Goal: Information Seeking & Learning: Learn about a topic

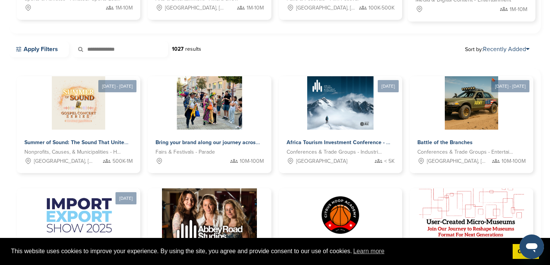
scroll to position [190, 0]
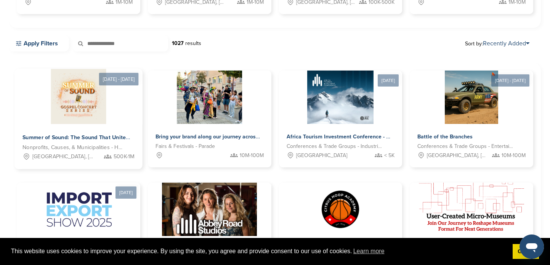
click at [80, 113] on img at bounding box center [78, 96] width 55 height 55
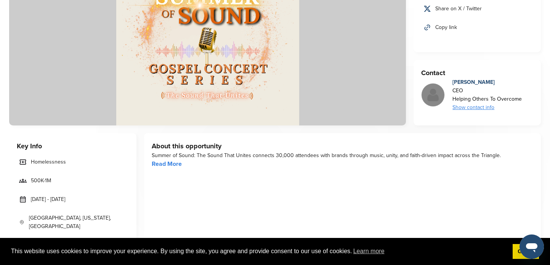
scroll to position [133, 0]
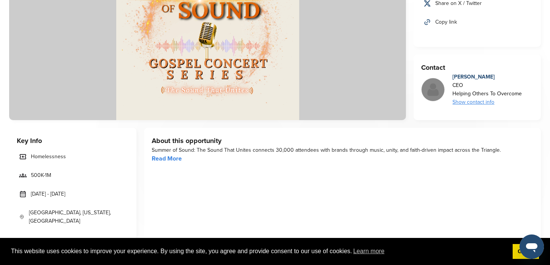
click at [170, 160] on link "Read More" at bounding box center [167, 159] width 30 height 8
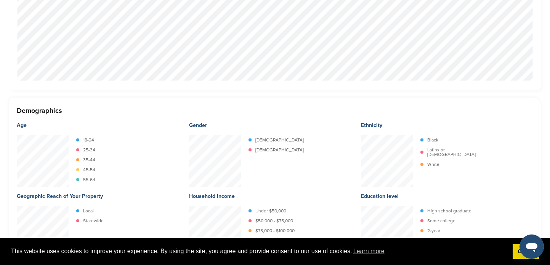
scroll to position [877, 0]
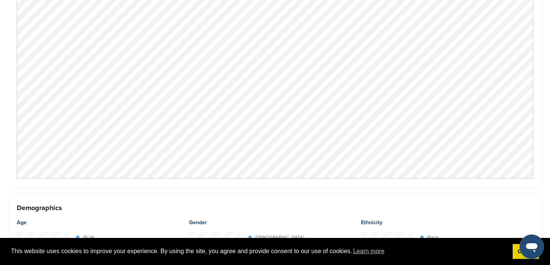
scroll to position [811, 0]
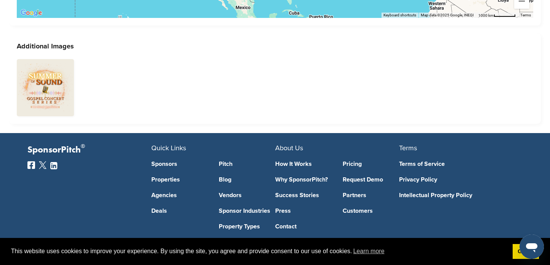
scroll to position [1660, 0]
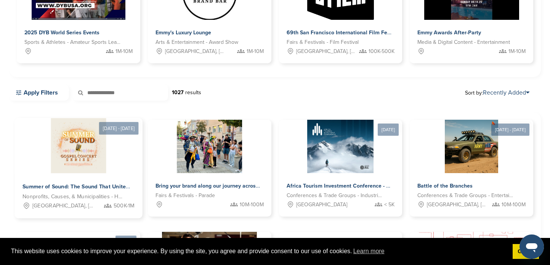
scroll to position [137, 0]
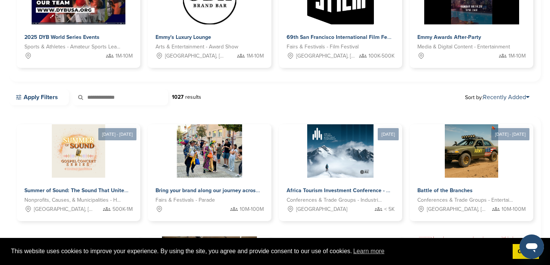
click at [40, 99] on link "Apply Filters" at bounding box center [39, 97] width 60 height 16
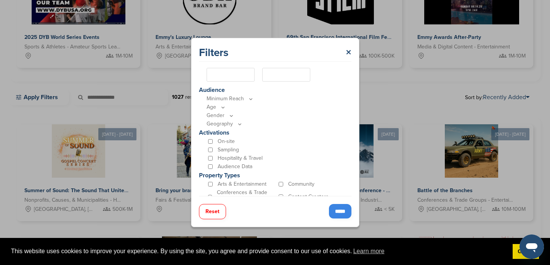
scroll to position [168, 0]
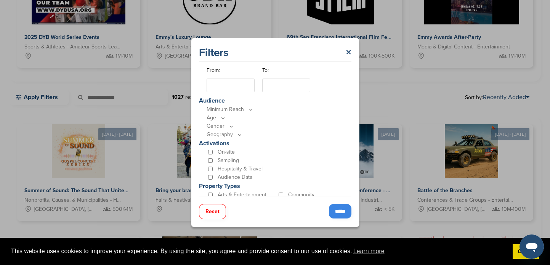
click at [244, 108] on p "Minimum Reach" at bounding box center [277, 109] width 141 height 8
click at [223, 117] on icon at bounding box center [223, 118] width 6 height 6
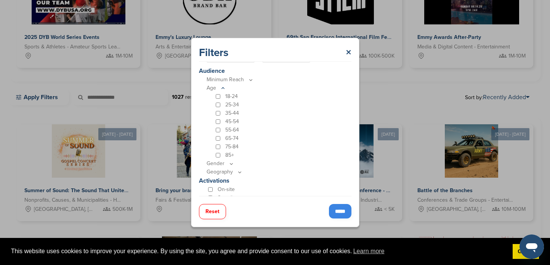
scroll to position [199, 0]
click at [222, 88] on icon at bounding box center [223, 87] width 6 height 6
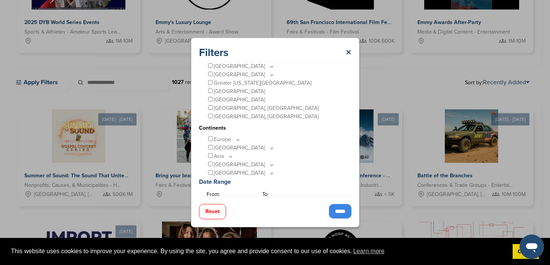
scroll to position [37, 0]
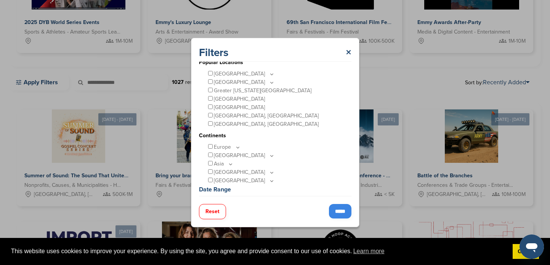
click at [270, 74] on icon at bounding box center [271, 74] width 3 height 1
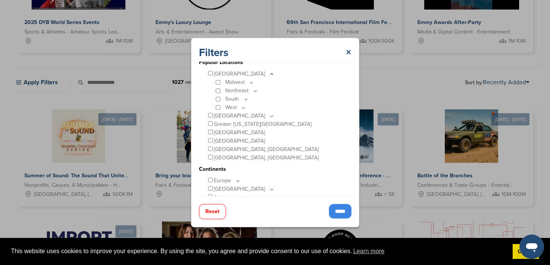
click at [241, 106] on icon at bounding box center [244, 107] width 6 height 6
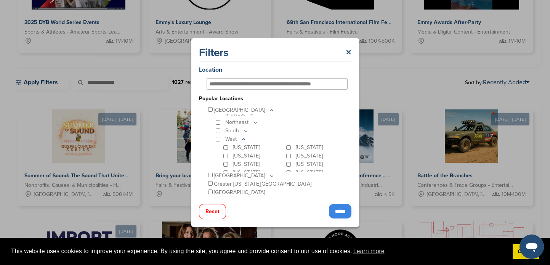
scroll to position [0, 0]
click at [249, 119] on icon at bounding box center [252, 119] width 6 height 6
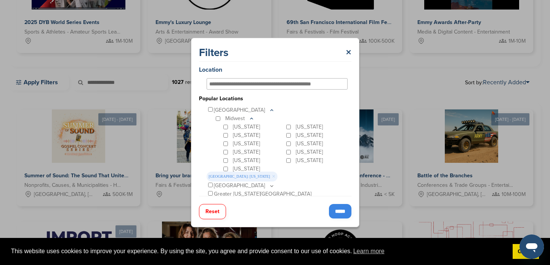
click at [336, 214] on input "*****" at bounding box center [340, 211] width 23 height 14
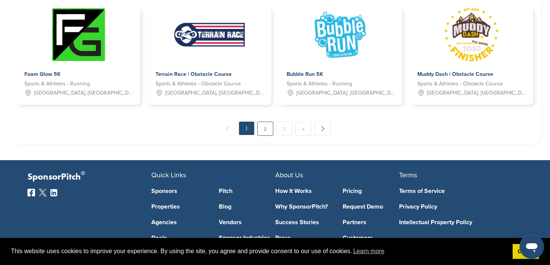
click at [262, 132] on link "2" at bounding box center [265, 129] width 16 height 14
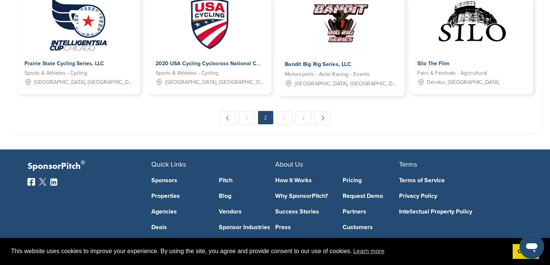
scroll to position [539, 0]
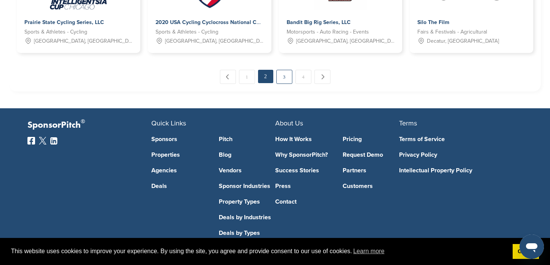
click at [285, 79] on link "3" at bounding box center [284, 77] width 16 height 14
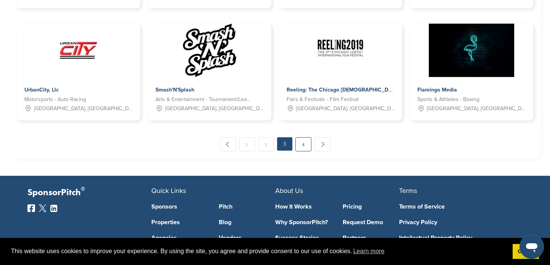
click at [302, 142] on link "4" at bounding box center [304, 144] width 16 height 14
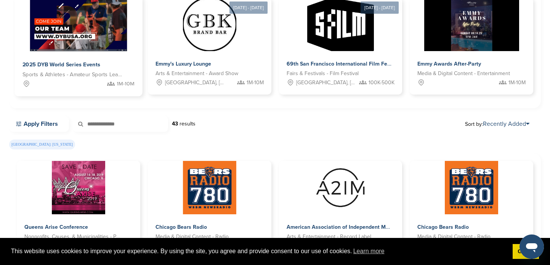
scroll to position [122, 0]
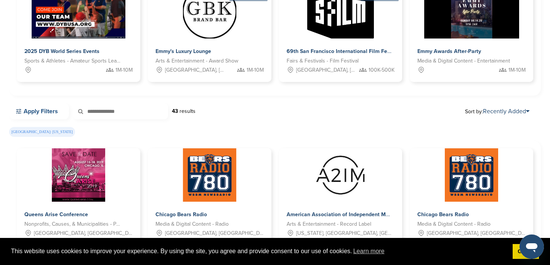
click at [51, 117] on link "Apply Filters" at bounding box center [39, 111] width 60 height 16
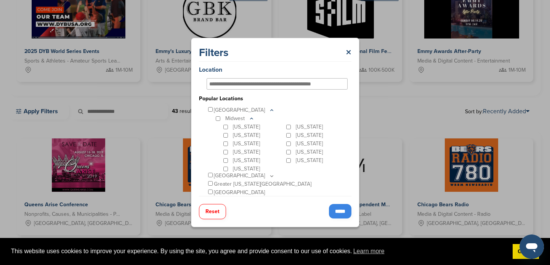
click at [339, 214] on input "*****" at bounding box center [340, 211] width 23 height 14
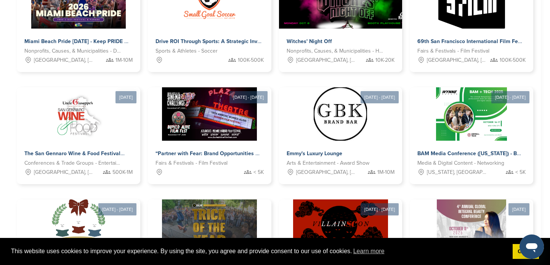
scroll to position [305, 0]
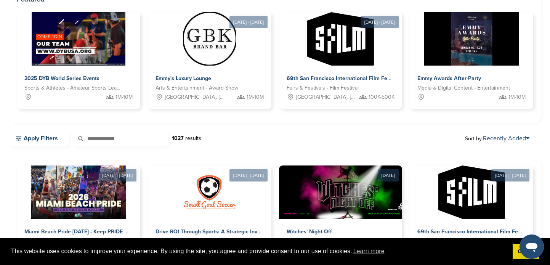
click at [271, 142] on div "Apply Filters 1027 results Sort by: Recently Added" at bounding box center [275, 138] width 532 height 16
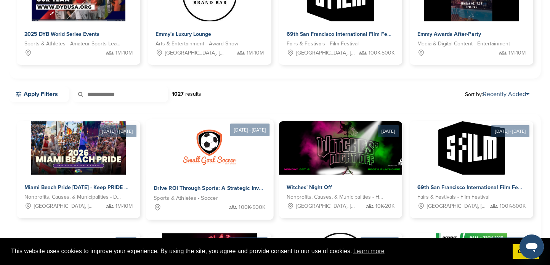
scroll to position [132, 0]
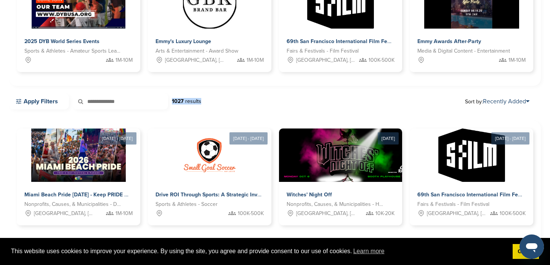
drag, startPoint x: 245, startPoint y: 104, endPoint x: 166, endPoint y: 106, distance: 78.6
click at [166, 106] on div "Apply Filters 1027 results Sort by: Recently Added" at bounding box center [275, 101] width 532 height 16
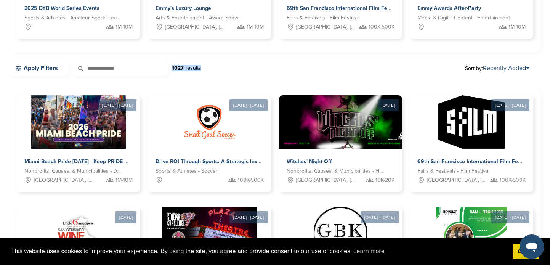
scroll to position [167, 0]
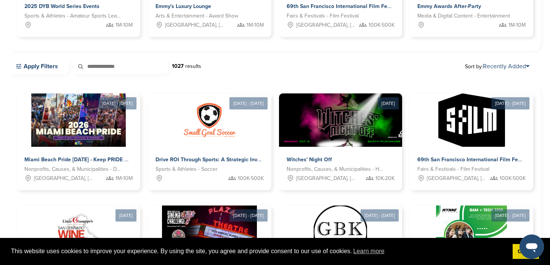
click at [227, 63] on div "Apply Filters 1027 results Sort by: Recently Added" at bounding box center [275, 66] width 532 height 16
click at [39, 68] on link "Apply Filters" at bounding box center [39, 66] width 60 height 16
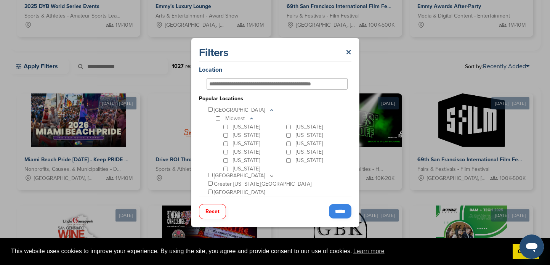
click at [251, 118] on icon at bounding box center [252, 119] width 6 height 6
click at [350, 54] on link "×" at bounding box center [349, 53] width 6 height 14
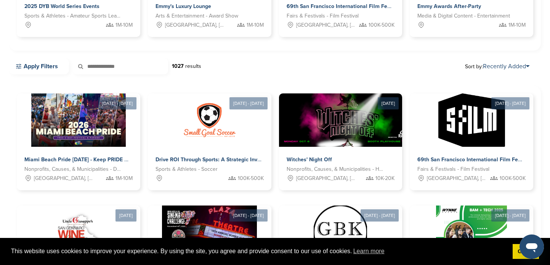
click at [282, 68] on div "Apply Filters 1027 results Sort by: Recently Added" at bounding box center [275, 66] width 532 height 16
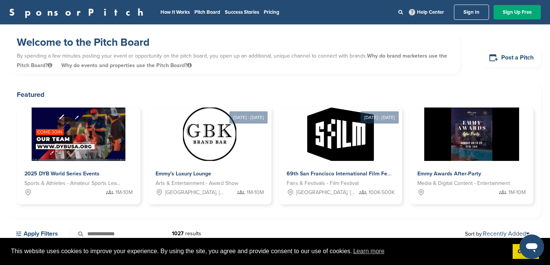
scroll to position [0, 0]
click at [225, 12] on link "Success Stories" at bounding box center [242, 12] width 34 height 6
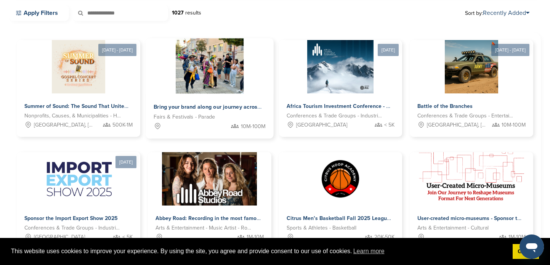
scroll to position [220, 0]
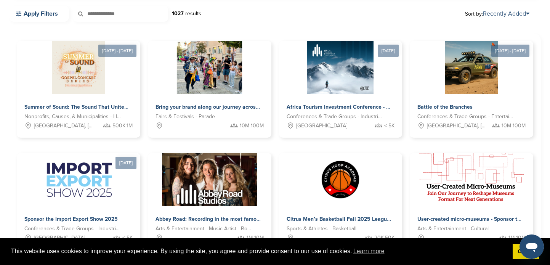
click at [276, 145] on div "[DATE] - [DATE] Summer of Sound: The Sound That Unites Nonprofits, Causes, & Mu…" at bounding box center [275, 205] width 517 height 329
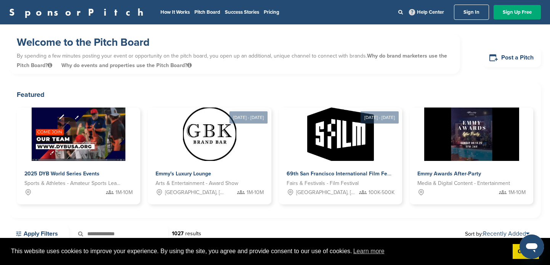
scroll to position [0, 0]
click at [277, 74] on div "Welcome to the Pitch Board By spending a few minutes posting your event or oppo…" at bounding box center [275, 58] width 532 height 48
